Goal: Transaction & Acquisition: Purchase product/service

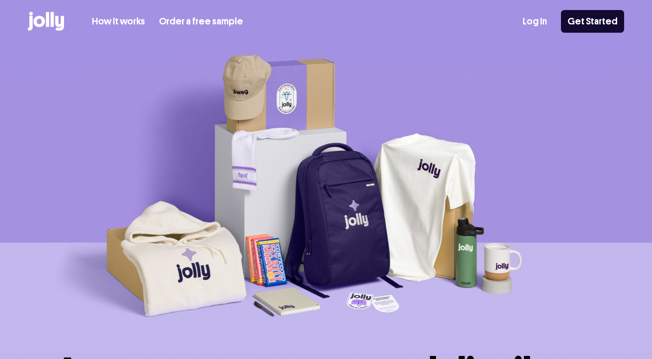
click at [48, 16] on icon at bounding box center [47, 19] width 3 height 15
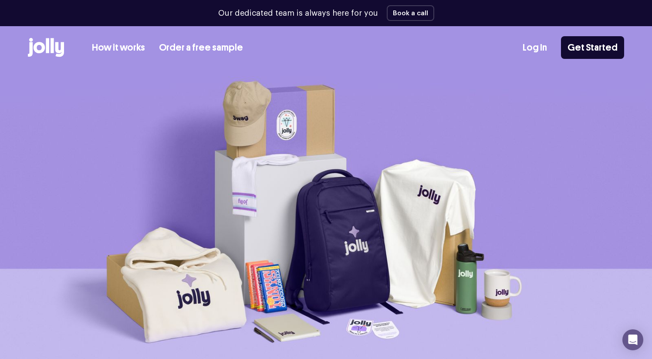
click at [37, 51] on icon at bounding box center [39, 47] width 11 height 11
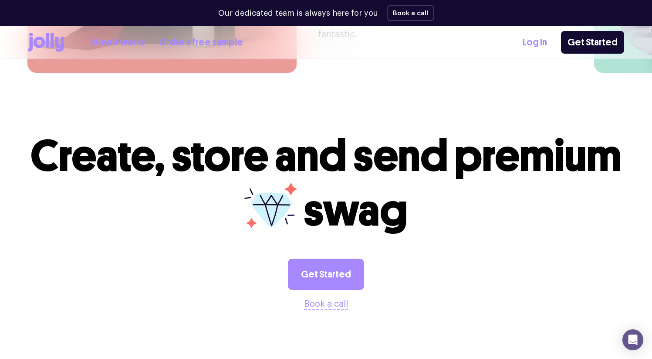
scroll to position [2264, 0]
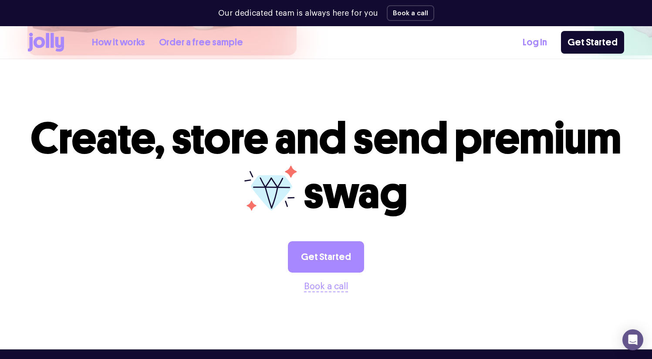
click at [40, 47] on icon at bounding box center [39, 42] width 11 height 11
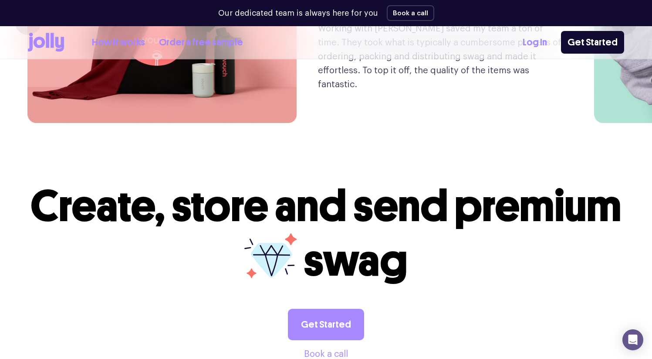
scroll to position [2395, 0]
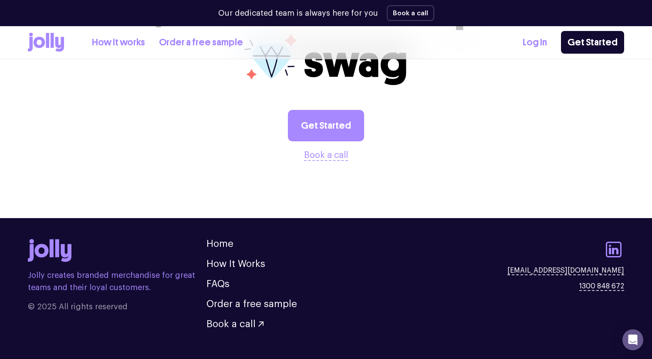
click at [63, 244] on icon at bounding box center [66, 253] width 10 height 18
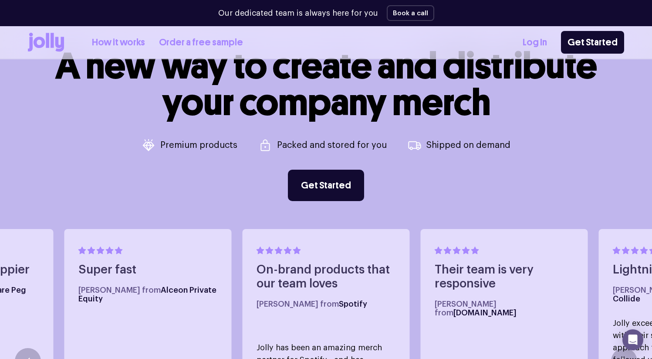
scroll to position [0, 0]
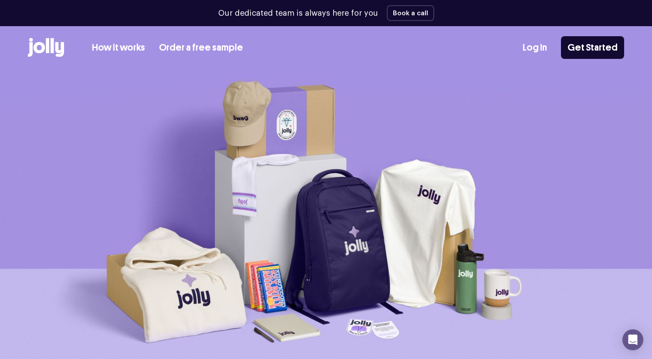
click at [37, 53] on icon at bounding box center [46, 47] width 36 height 19
click at [541, 50] on link "Log In" at bounding box center [535, 48] width 24 height 14
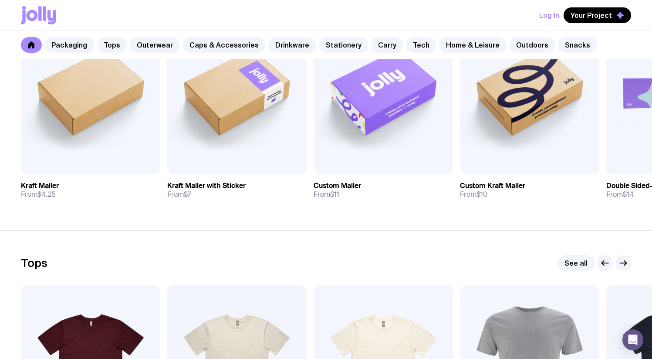
scroll to position [232, 0]
click at [145, 39] on link "Outerwear" at bounding box center [155, 45] width 50 height 16
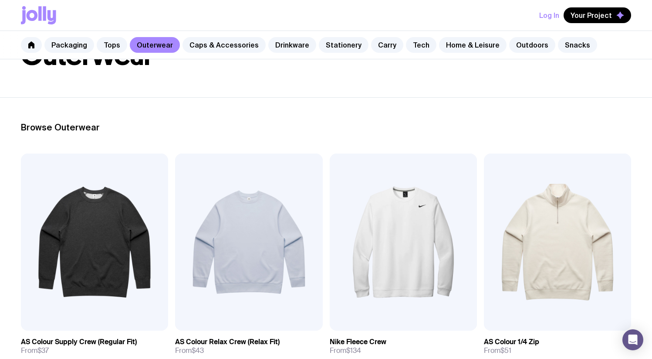
scroll to position [75, 0]
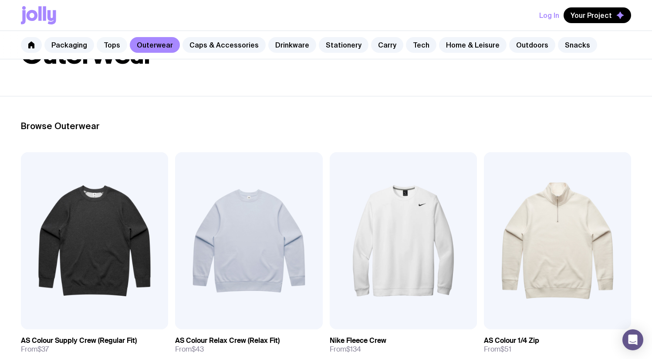
click at [116, 46] on link "Tops" at bounding box center [112, 45] width 30 height 16
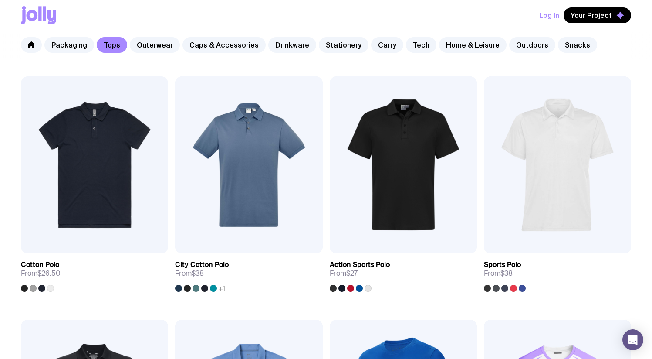
scroll to position [407, 0]
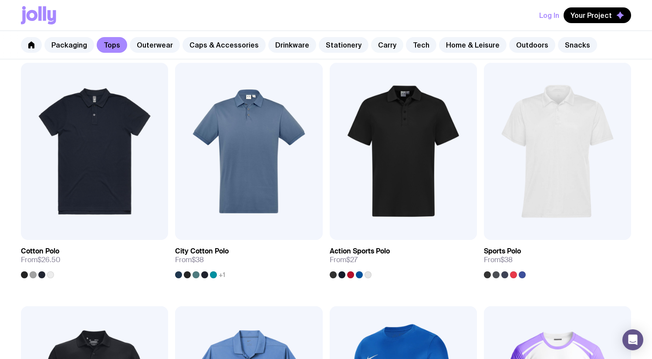
click at [383, 41] on link "Carry" at bounding box center [387, 45] width 32 height 16
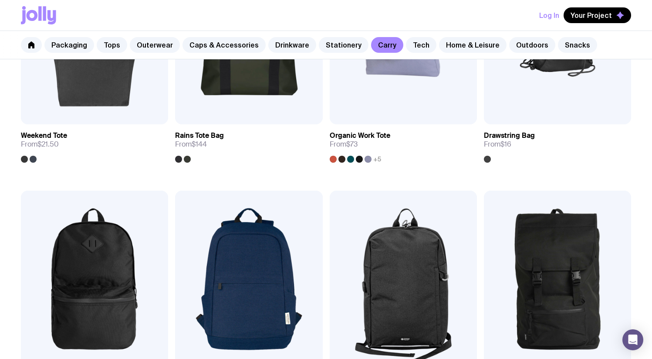
scroll to position [532, 0]
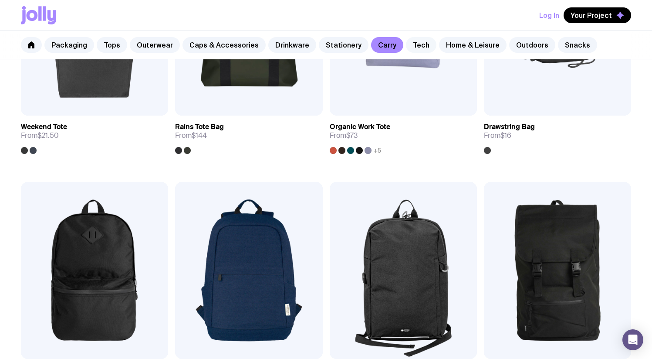
click at [408, 48] on link "Tech" at bounding box center [421, 45] width 30 height 16
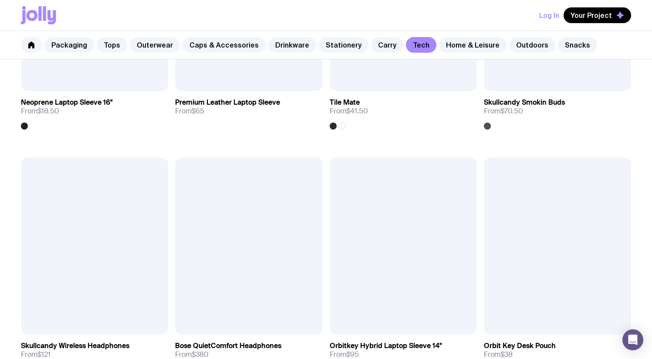
scroll to position [1551, 0]
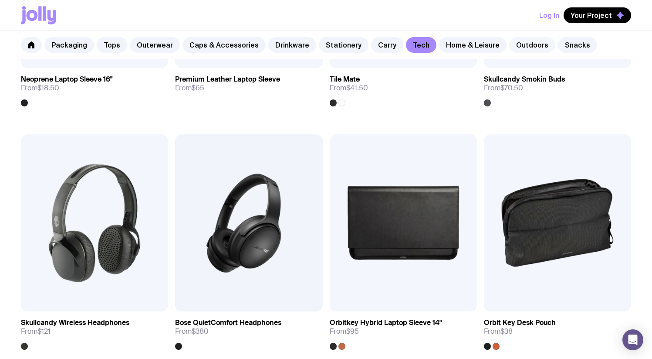
click at [514, 45] on link "Outdoors" at bounding box center [532, 45] width 46 height 16
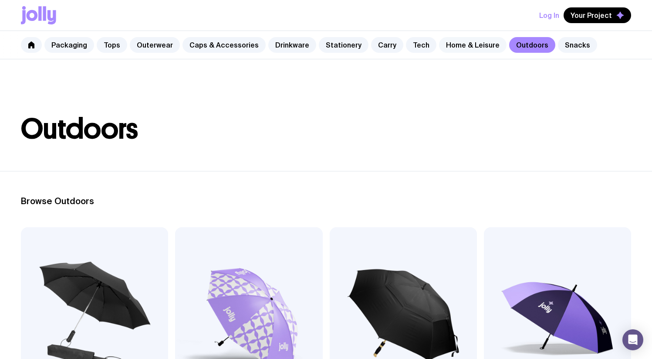
click at [455, 51] on link "Home & Leisure" at bounding box center [473, 45] width 68 height 16
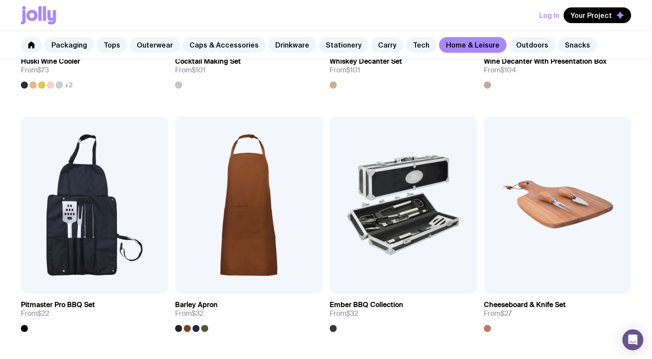
scroll to position [600, 0]
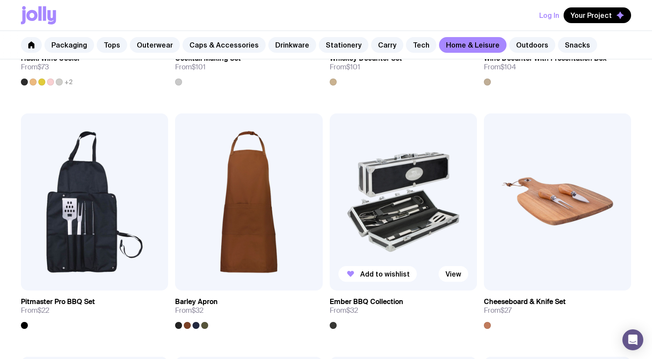
click at [396, 212] on img at bounding box center [403, 201] width 147 height 177
